Goal: Task Accomplishment & Management: Use online tool/utility

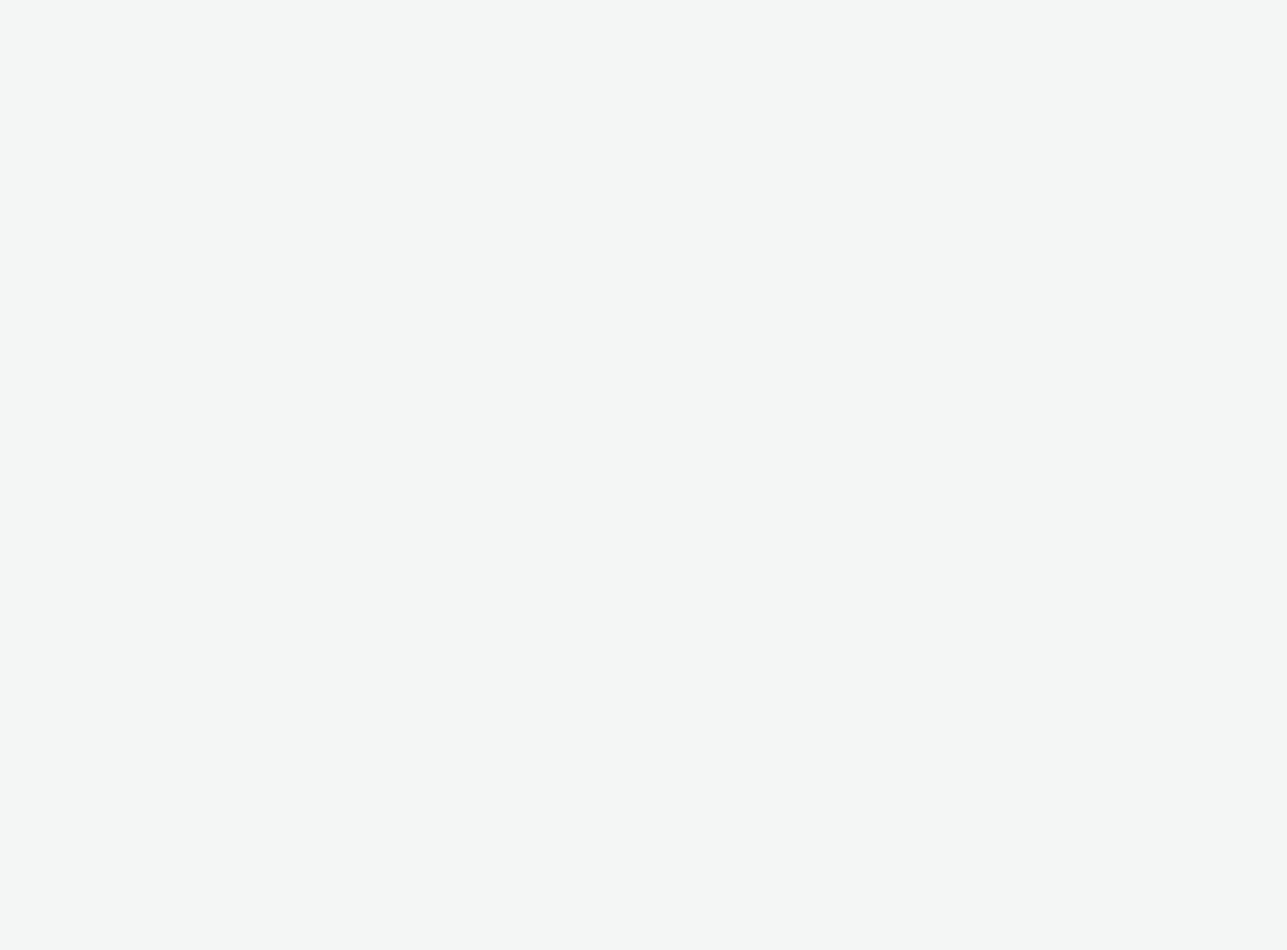
select select "ac009755-aa48-4799-8050-7a339a378eb8"
select select "d3406a9b-95e8-409c-967d-04bb2c697fe0"
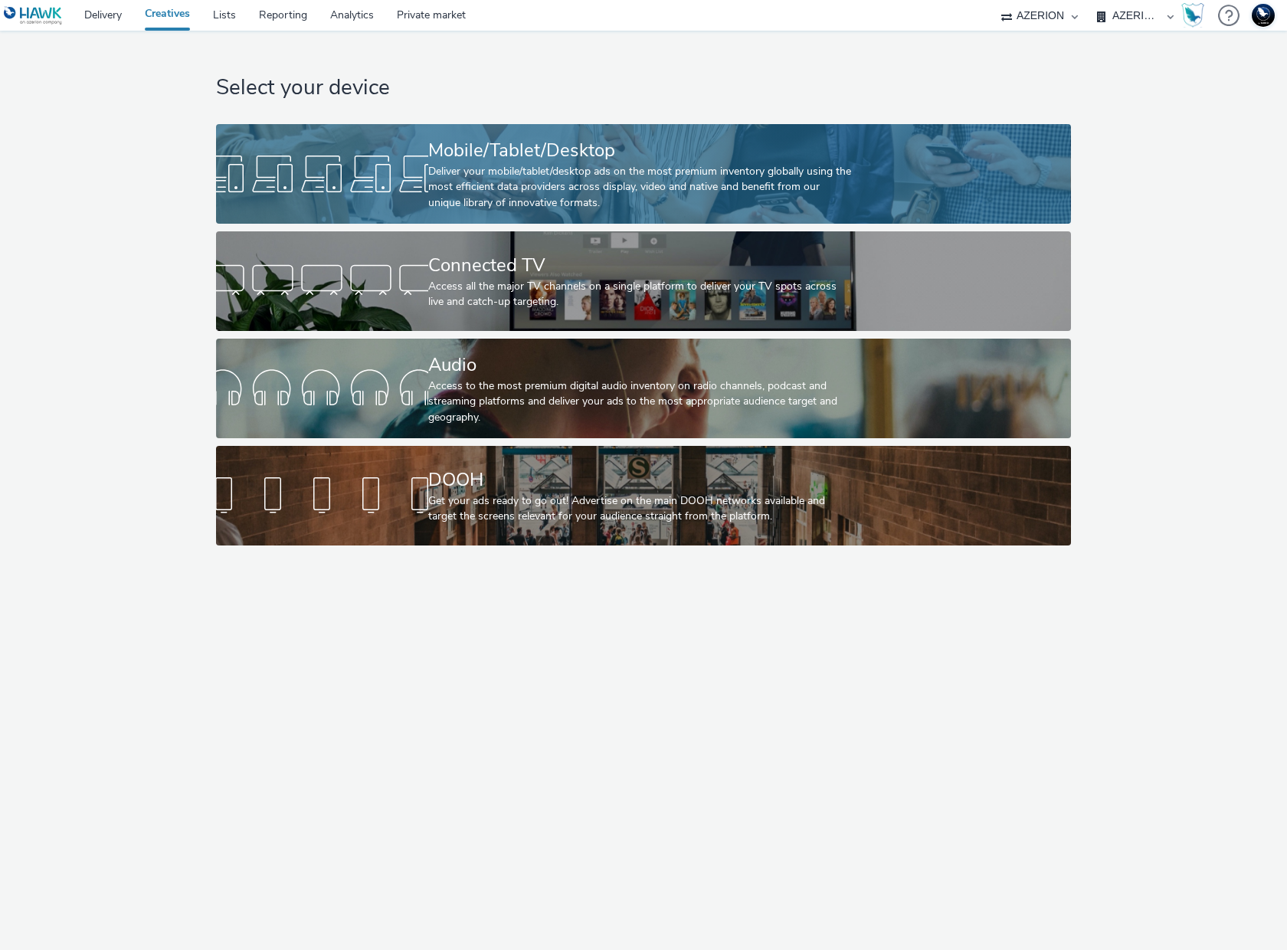
click at [553, 165] on div "Deliver your mobile/tablet/desktop ads on the most premium inventory globally u…" at bounding box center [640, 187] width 424 height 47
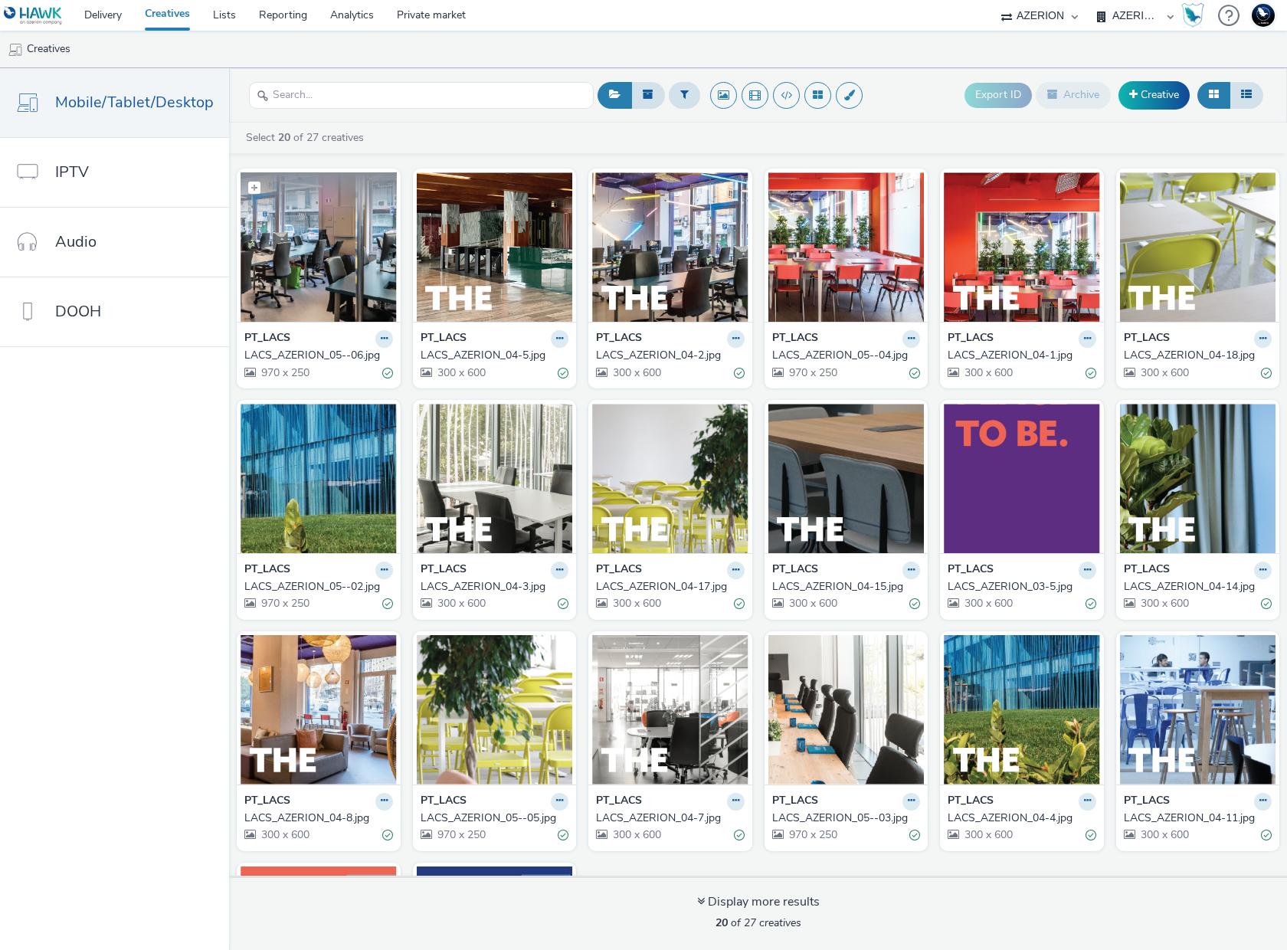
click at [314, 253] on img at bounding box center [319, 246] width 156 height 149
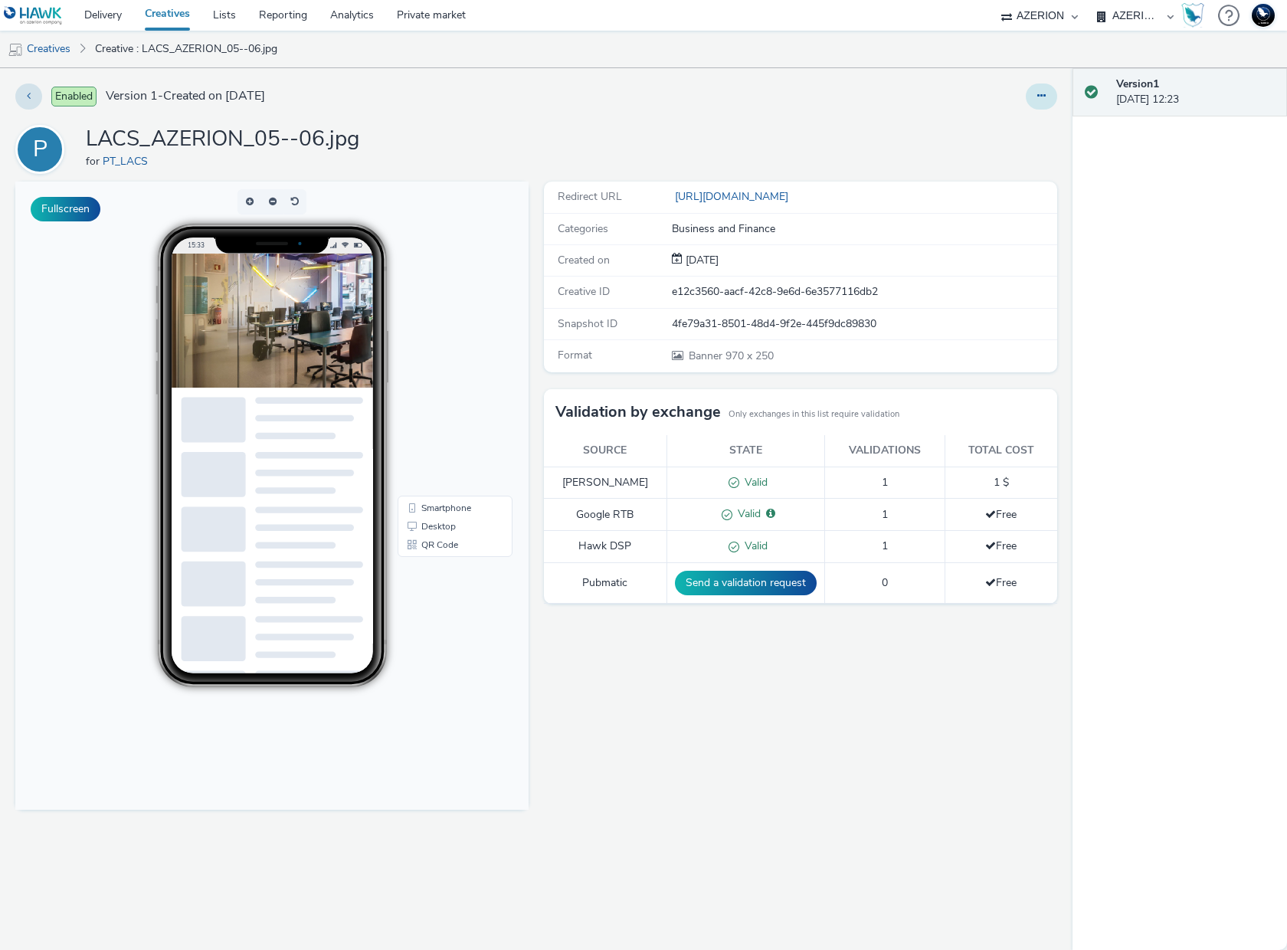
click at [1037, 97] on icon at bounding box center [1041, 95] width 8 height 11
click at [1000, 124] on link "Edit" at bounding box center [999, 127] width 115 height 31
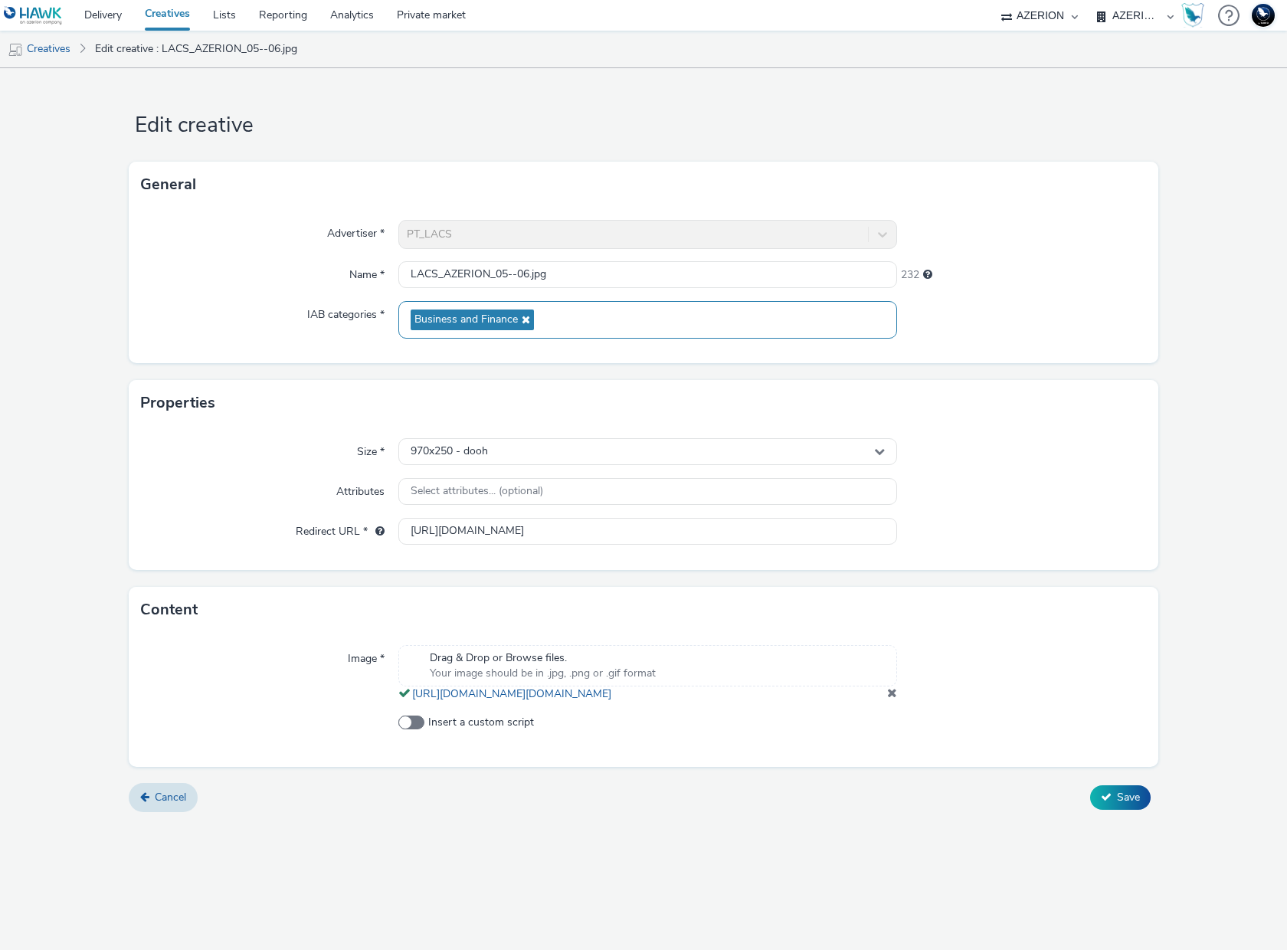
click at [601, 318] on div "Business and Finance" at bounding box center [647, 320] width 499 height 38
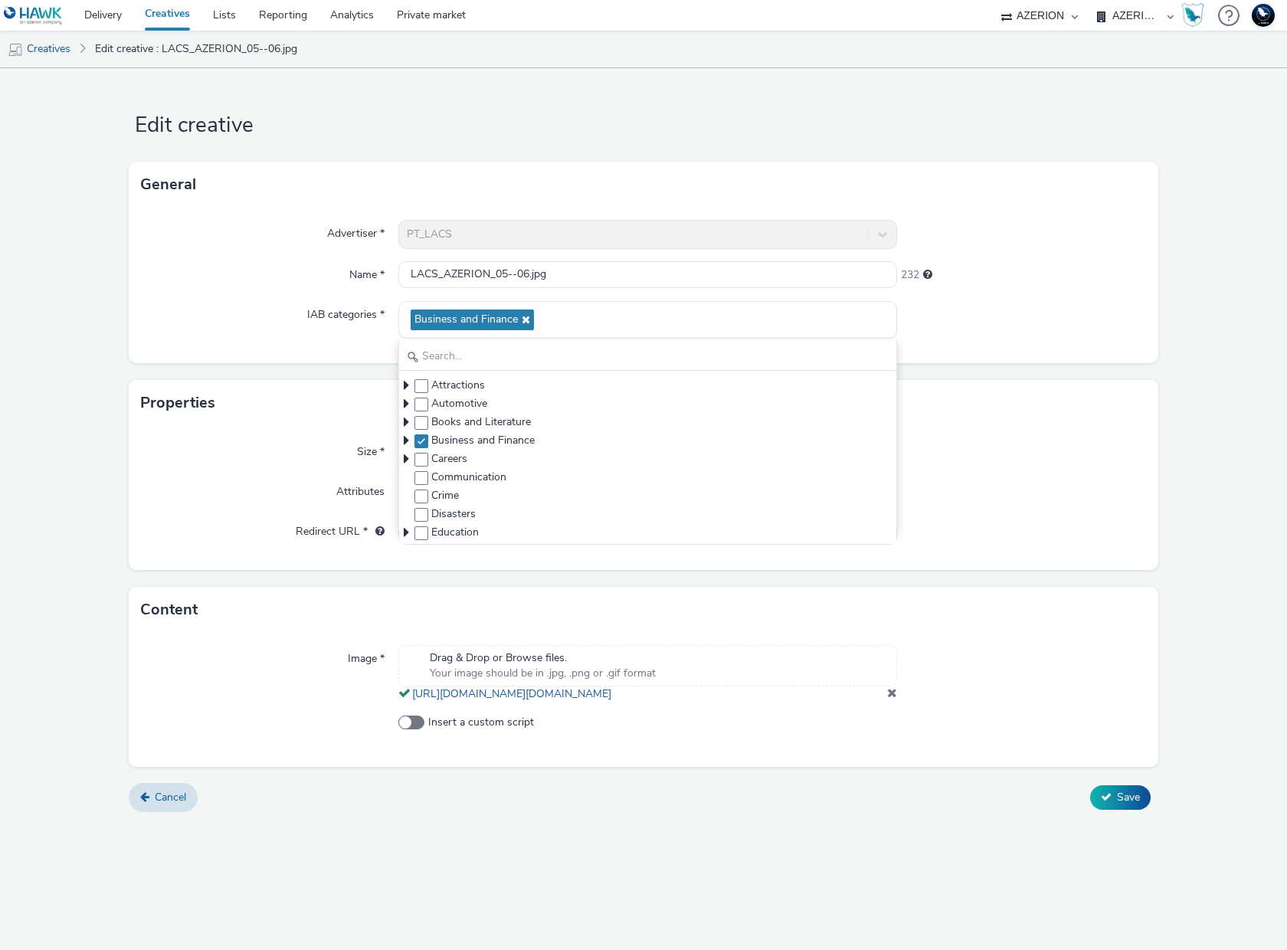
click at [922, 171] on div "General" at bounding box center [644, 185] width 1030 height 46
